Goal: Information Seeking & Learning: Check status

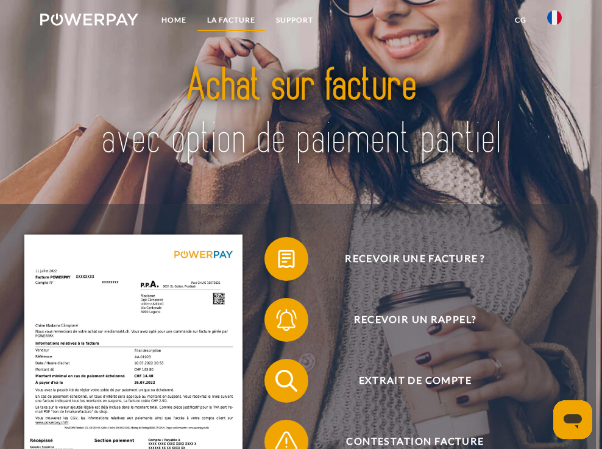
click at [220, 13] on link "LA FACTURE" at bounding box center [231, 20] width 69 height 22
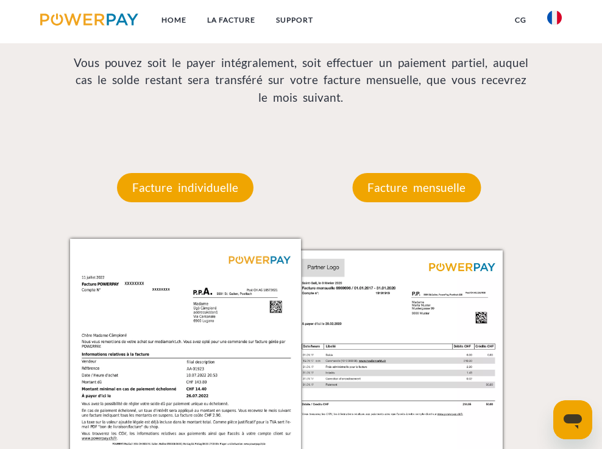
scroll to position [881, 0]
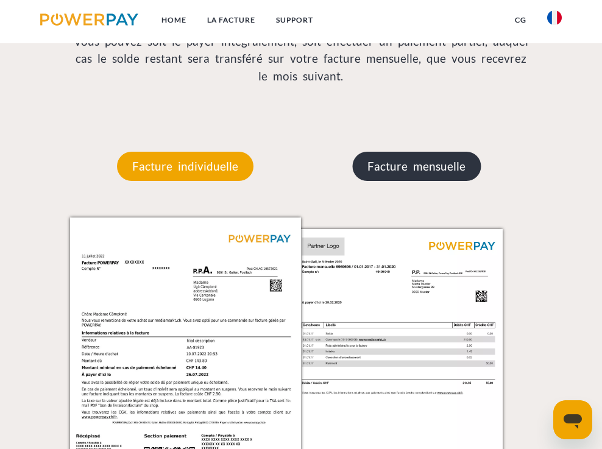
click at [410, 160] on p "Facture mensuelle" at bounding box center [416, 166] width 128 height 29
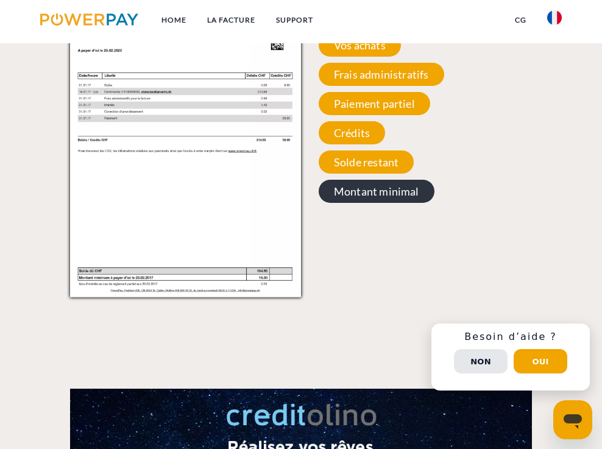
scroll to position [1082, 0]
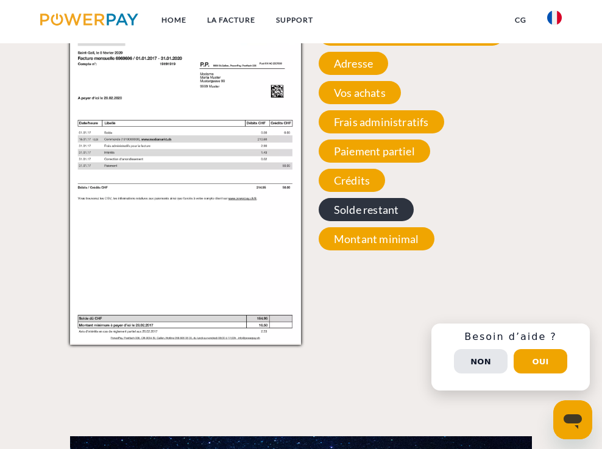
click at [373, 208] on span "Solde restant" at bounding box center [365, 209] width 95 height 23
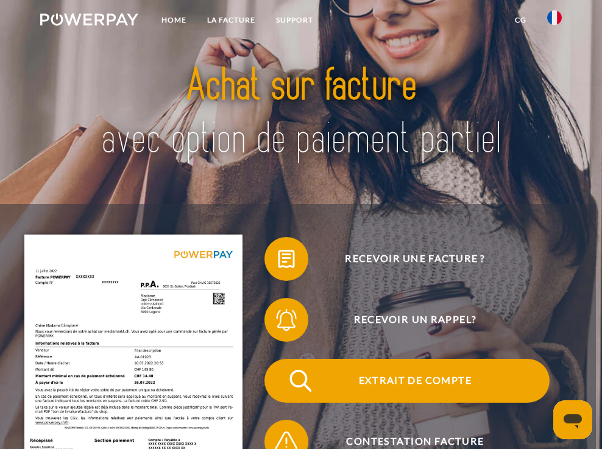
scroll to position [0, 0]
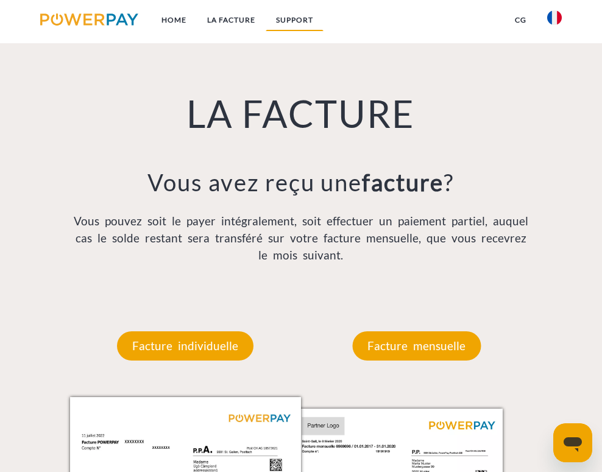
click at [286, 13] on link "Support" at bounding box center [294, 20] width 58 height 22
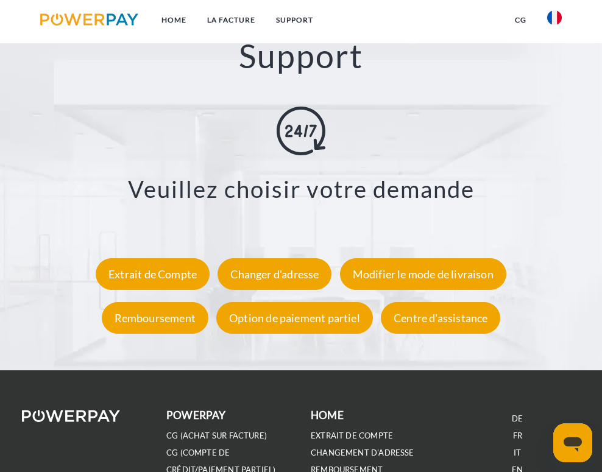
scroll to position [1755, 0]
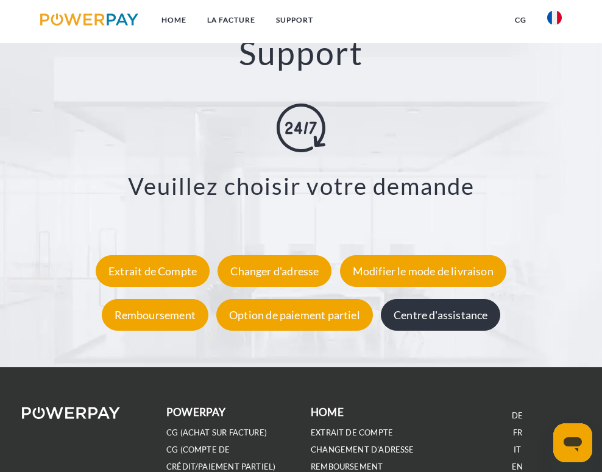
click at [407, 312] on div "Centre d'assistance" at bounding box center [440, 315] width 119 height 32
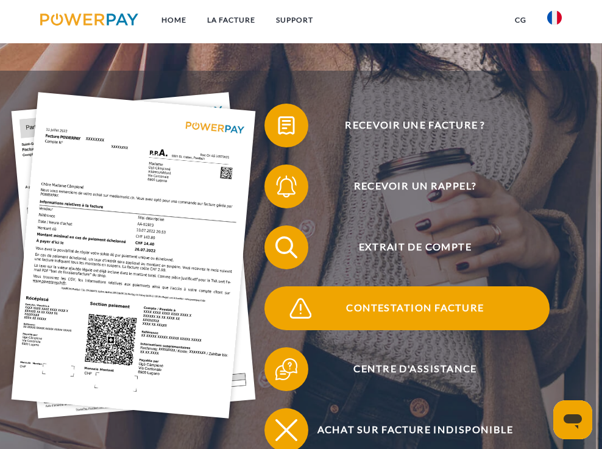
scroll to position [128, 0]
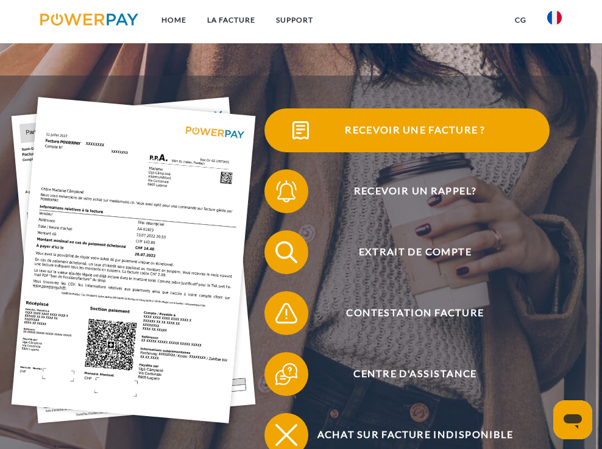
click at [347, 128] on span "Recevoir une facture ?" at bounding box center [415, 130] width 269 height 44
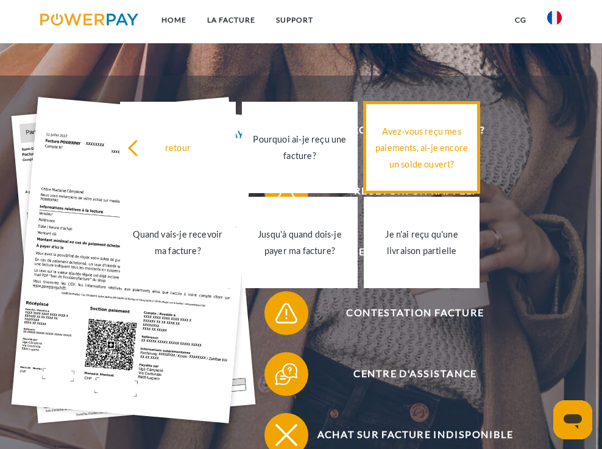
click at [442, 155] on div "Avez-vous reçu mes paiements, ai-je encore un solde ouvert?" at bounding box center [421, 146] width 101 height 49
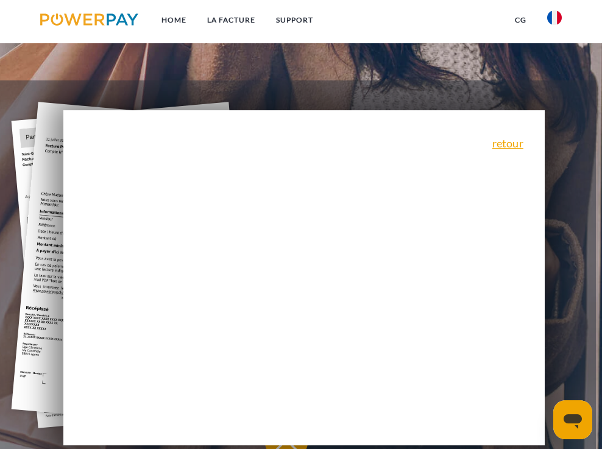
scroll to position [122, 0]
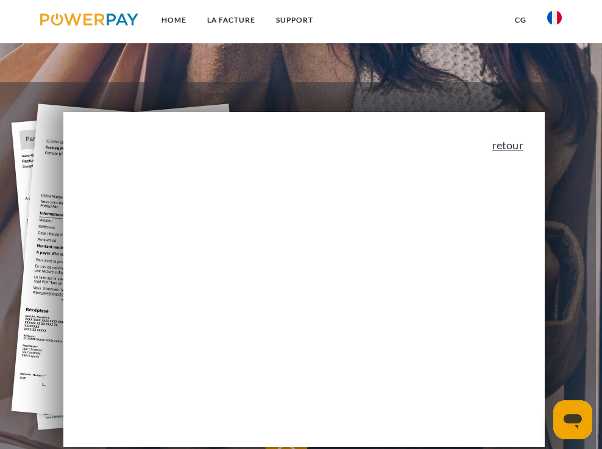
click at [500, 146] on link "retour" at bounding box center [507, 144] width 31 height 11
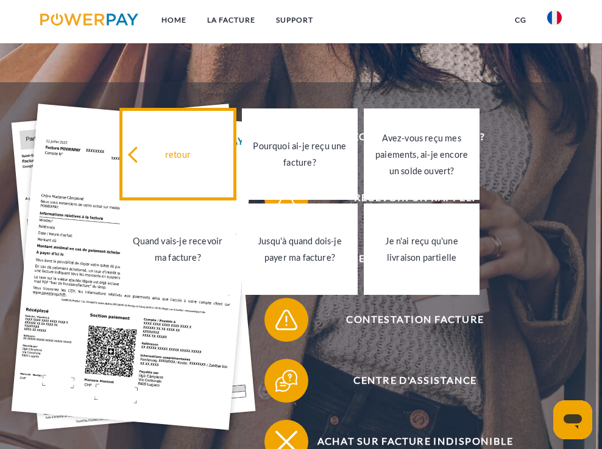
click at [159, 152] on div "retour" at bounding box center [177, 154] width 101 height 16
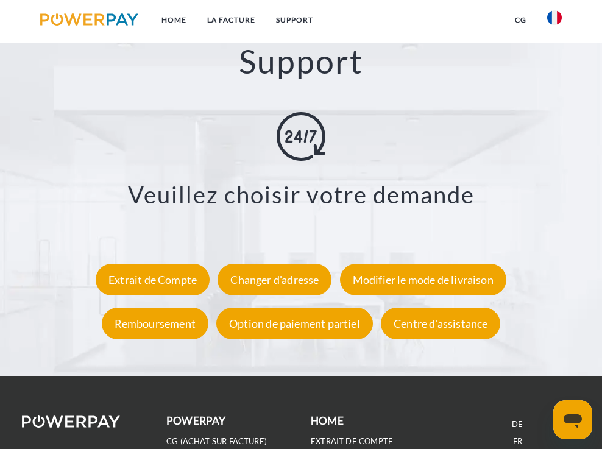
scroll to position [1747, 0]
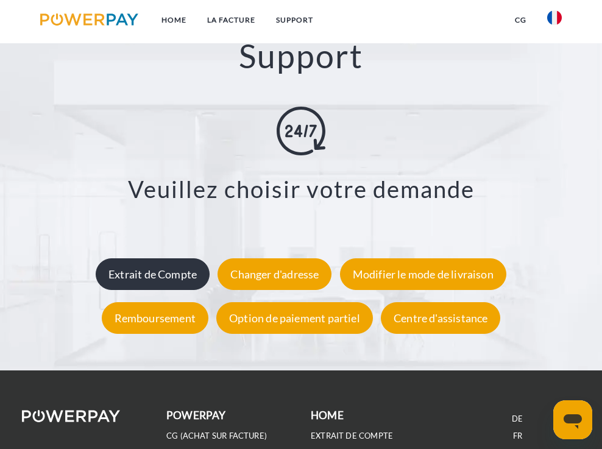
click at [179, 272] on div "Extrait de Compte" at bounding box center [153, 274] width 114 height 32
